Goal: Information Seeking & Learning: Compare options

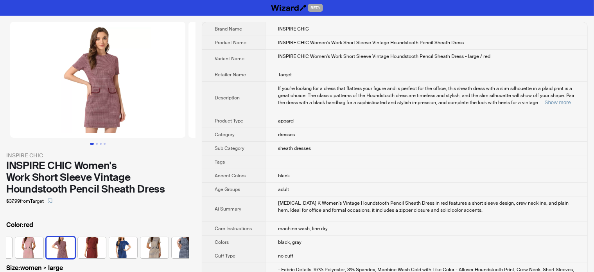
scroll to position [0, 145]
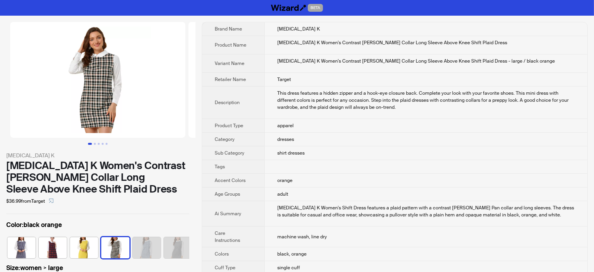
scroll to position [0, 224]
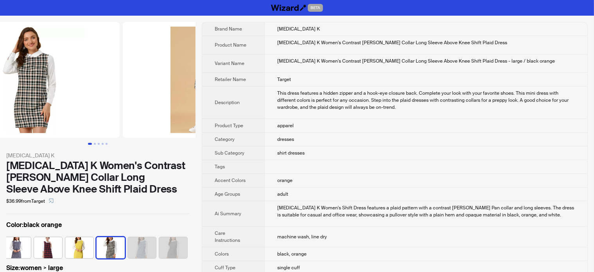
drag, startPoint x: 138, startPoint y: 86, endPoint x: 41, endPoint y: 87, distance: 97.3
click at [42, 87] on li at bounding box center [27, 80] width 187 height 116
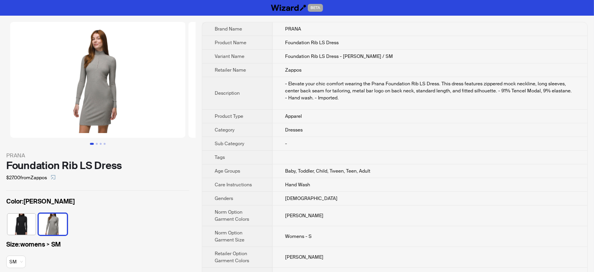
scroll to position [48, 0]
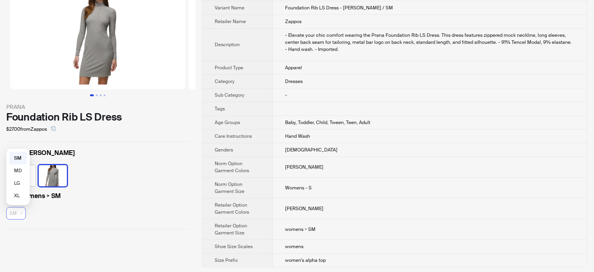
click at [20, 212] on span "SM" at bounding box center [15, 213] width 13 height 12
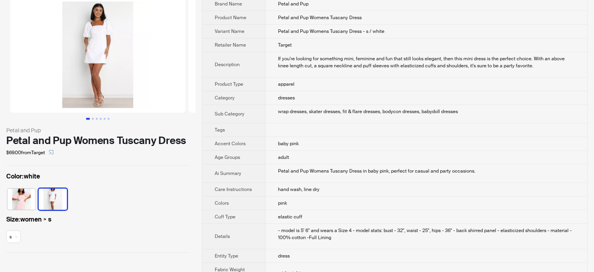
scroll to position [39, 0]
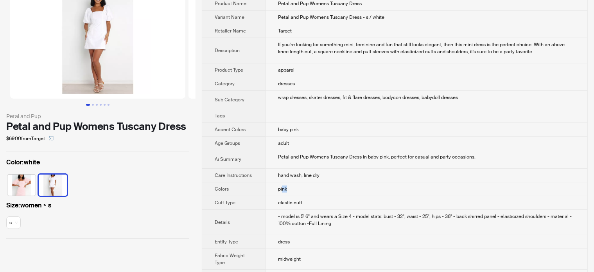
drag, startPoint x: 284, startPoint y: 185, endPoint x: 289, endPoint y: 187, distance: 4.7
click at [289, 187] on td "pink" at bounding box center [426, 189] width 322 height 14
drag, startPoint x: 275, startPoint y: 189, endPoint x: 289, endPoint y: 190, distance: 14.2
click at [289, 190] on td "pink" at bounding box center [426, 189] width 322 height 14
click at [34, 179] on img at bounding box center [21, 184] width 28 height 21
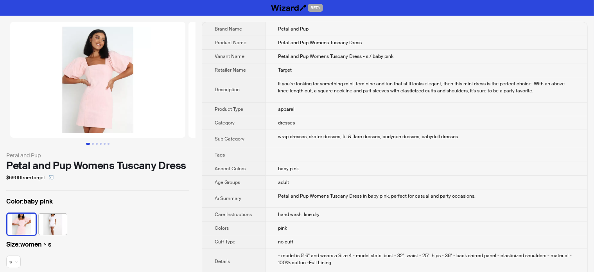
click at [52, 218] on img at bounding box center [53, 223] width 28 height 21
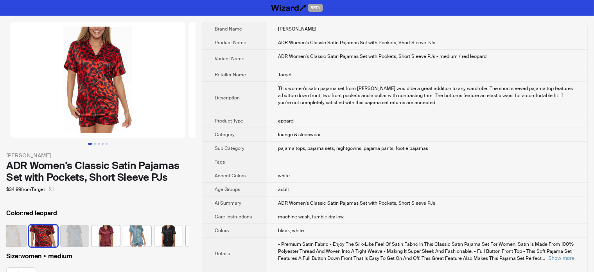
scroll to position [0, 113]
